Goal: Information Seeking & Learning: Learn about a topic

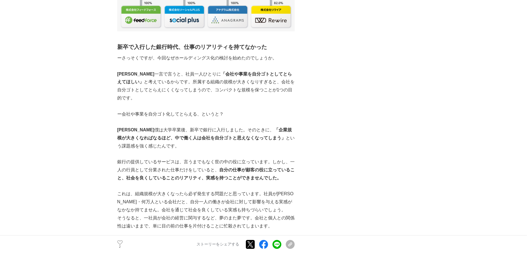
scroll to position [277, 0]
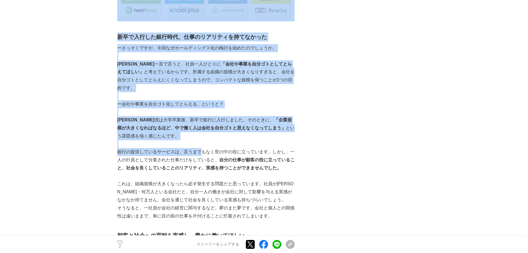
drag, startPoint x: 115, startPoint y: 35, endPoint x: 201, endPoint y: 146, distance: 139.7
click at [199, 148] on p "銀行の提供しているサービスは、言うまでもなく世の中の役に立っています。しかし、一人の行員として分業された仕事だけをしていると、 自分の仕事が顧客の役に立ってい…" at bounding box center [205, 160] width 177 height 24
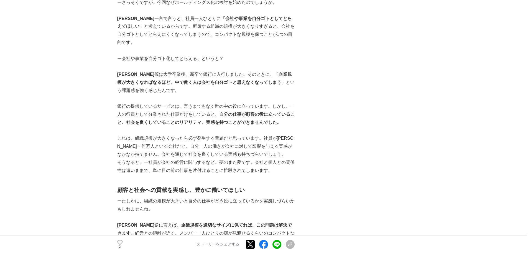
scroll to position [333, 0]
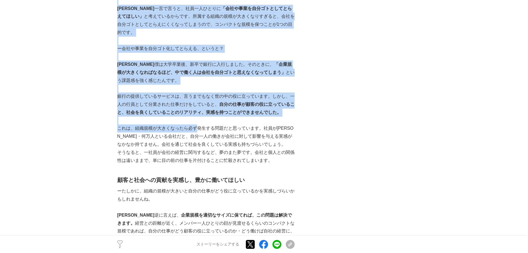
drag, startPoint x: 115, startPoint y: 57, endPoint x: 197, endPoint y: 116, distance: 102.1
click at [194, 116] on p at bounding box center [205, 120] width 177 height 8
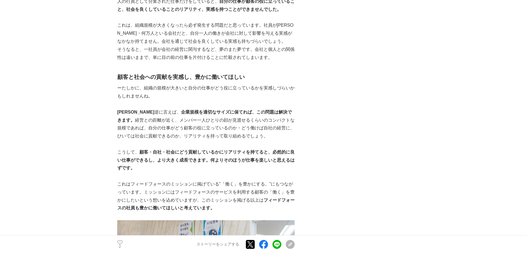
scroll to position [471, 0]
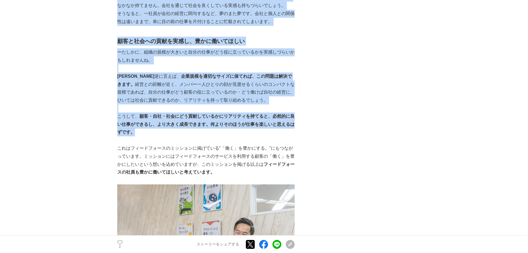
drag, startPoint x: 111, startPoint y: 35, endPoint x: 168, endPoint y: 123, distance: 104.8
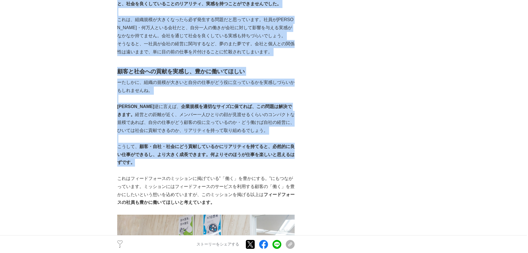
scroll to position [416, 0]
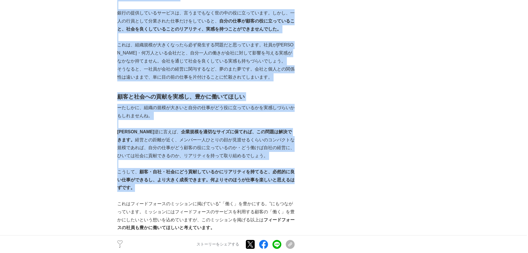
click at [158, 120] on p at bounding box center [205, 124] width 177 height 8
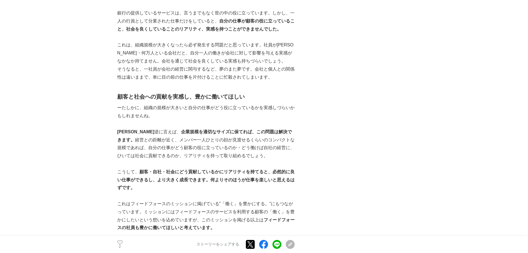
scroll to position [444, 0]
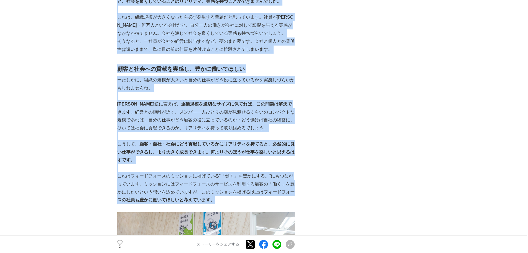
drag, startPoint x: 113, startPoint y: 95, endPoint x: 259, endPoint y: 188, distance: 172.9
click at [258, 186] on p "これはフィードフォースのミッションに掲げている”「働く」を豊かにする。”にもつながっています。ミッションにはフィードフォースのサービスを利用する顧客の「働く」…" at bounding box center [205, 188] width 177 height 32
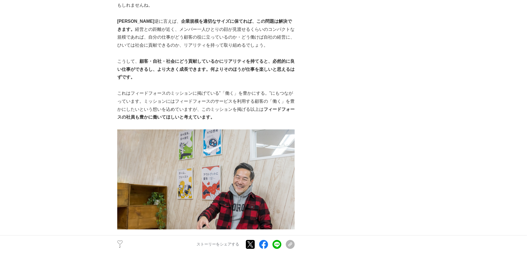
scroll to position [527, 0]
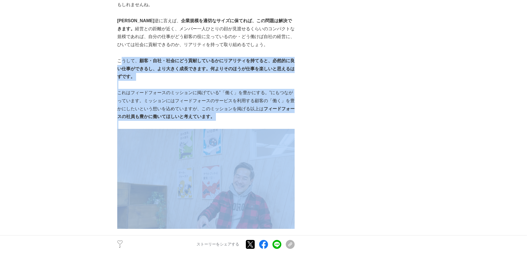
drag, startPoint x: 122, startPoint y: 50, endPoint x: 240, endPoint y: 122, distance: 138.1
click at [240, 122] on div "[DATE]、 株式会社フィードフォース は、提供サービスの1つである「 ソーシャルPLUS 」を分社化し、フィードフォースグループとしてホールディングス化す…" at bounding box center [205, 194] width 177 height 1265
click at [243, 106] on p "これはフィードフォースのミッションに掲げている”「働く」を豊かにする。”にもつながっています。ミッションにはフィードフォースのサービスを利用する顧客の「働く」…" at bounding box center [205, 105] width 177 height 32
click at [284, 121] on p at bounding box center [205, 125] width 177 height 8
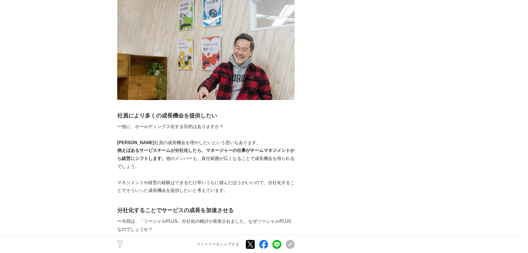
scroll to position [666, 0]
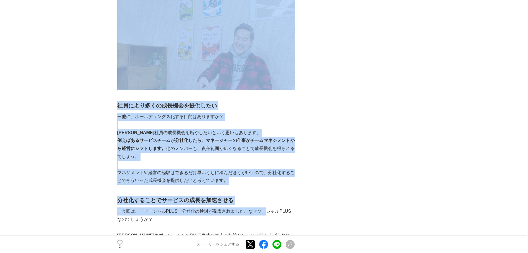
drag, startPoint x: 114, startPoint y: 95, endPoint x: 268, endPoint y: 202, distance: 187.2
click at [268, 202] on main "自社の社員も豊かに働くために。フィードフォースがホールディングス化を進める理由 企業成長の裏側 #企業成長の裏側 #ホールディングス化 2 ---" at bounding box center [264, 216] width 528 height 1697
click at [259, 187] on div "[DATE]、 株式会社フィードフォース は、提供サービスの1つである「 ソーシャルPLUS 」を分社化し、フィードフォースグループとしてホールディングス化す…" at bounding box center [205, 56] width 177 height 1265
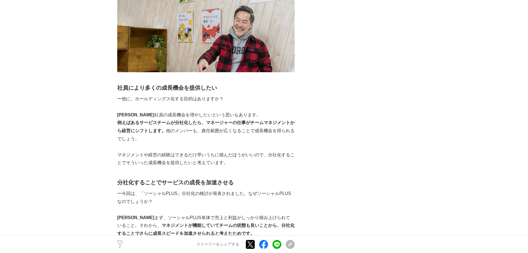
scroll to position [693, 0]
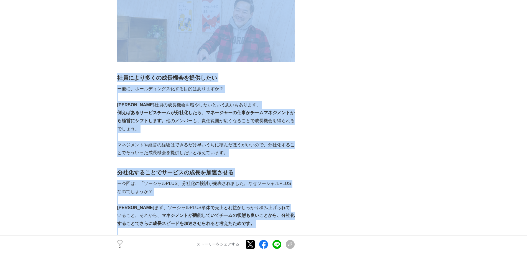
drag, startPoint x: 113, startPoint y: 93, endPoint x: 278, endPoint y: 219, distance: 207.8
click at [278, 219] on main "自社の社員も豊かに働くために。フィードフォースがホールディングス化を進める理由 企業成長の裏側 #企業成長の裏側 #ホールディングス化 2 ---" at bounding box center [264, 189] width 528 height 1697
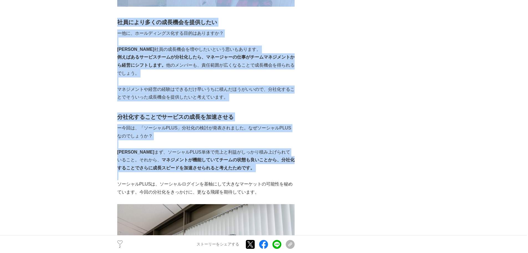
click at [237, 158] on p "[PERSON_NAME] 　まず、ソーシャルPLUS単体で売上と利益がしっかり積み上げられていること。それから、 マネジメントが機能していてチームの状態も良…" at bounding box center [205, 160] width 177 height 24
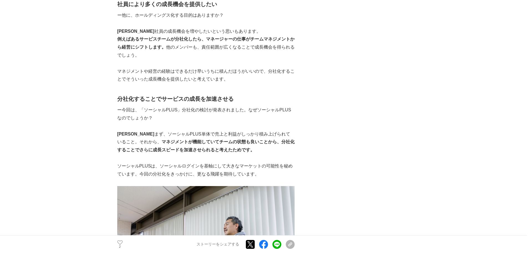
scroll to position [776, 0]
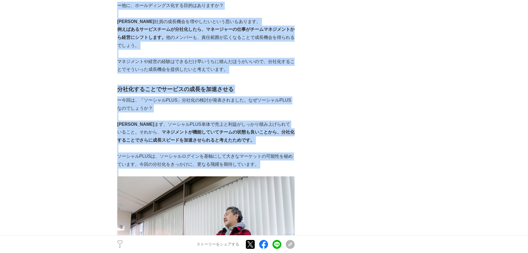
drag, startPoint x: 115, startPoint y: 79, endPoint x: 270, endPoint y: 167, distance: 178.4
click at [270, 167] on main "自社の社員も豊かに働くために。フィードフォースがホールディングス化を進める理由 企業成長の裏側 #企業成長の裏側 #ホールディングス化 2 ---" at bounding box center [264, 105] width 528 height 1697
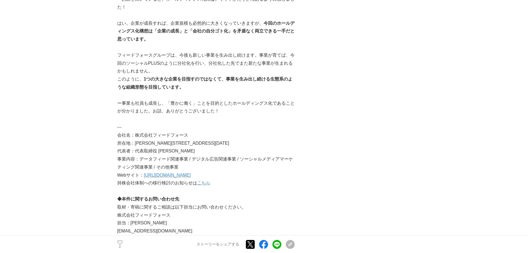
scroll to position [1109, 0]
